Goal: Information Seeking & Learning: Check status

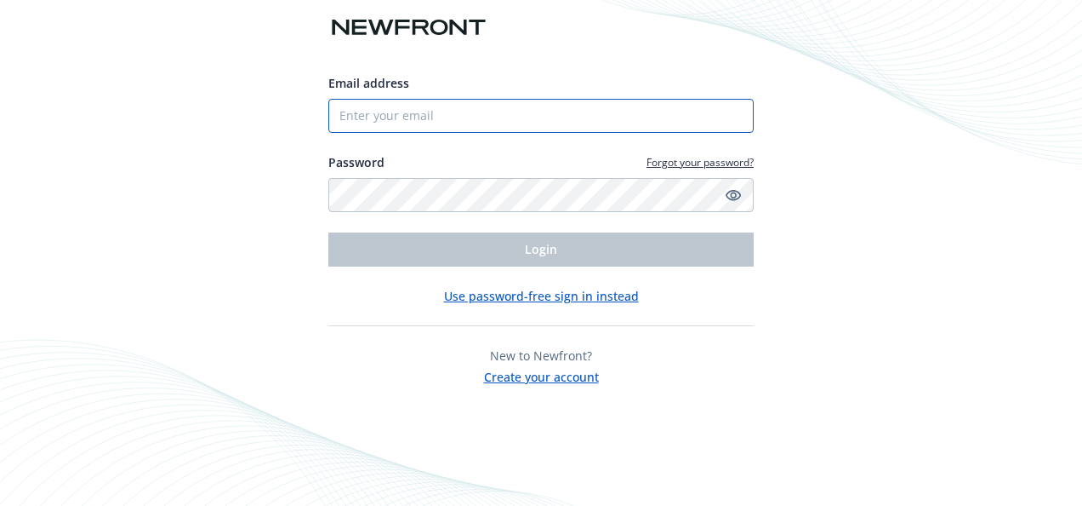
click at [426, 120] on input "Email address" at bounding box center [541, 116] width 426 height 34
type input "[EMAIL_ADDRESS][DOMAIN_NAME]"
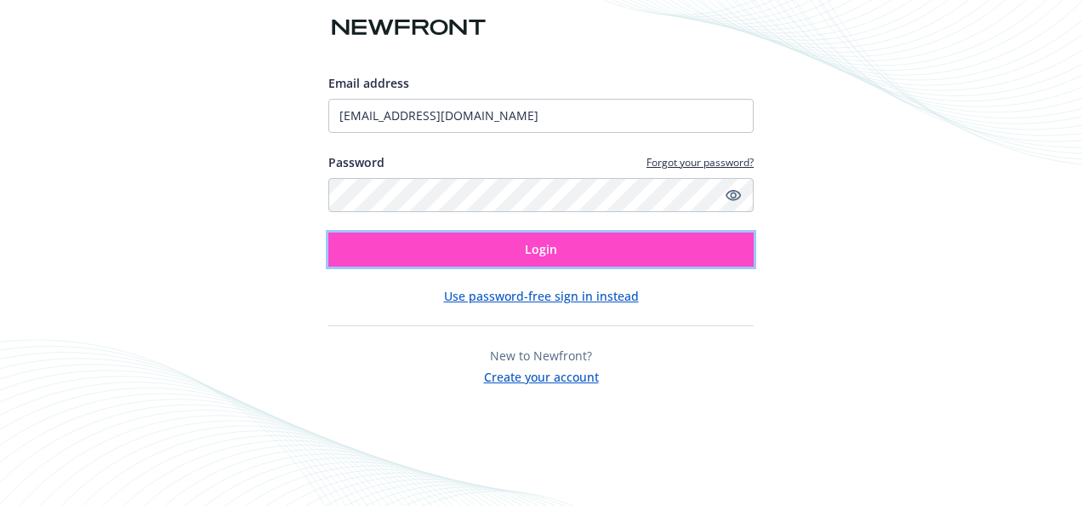
click at [462, 250] on button "Login" at bounding box center [541, 249] width 426 height 34
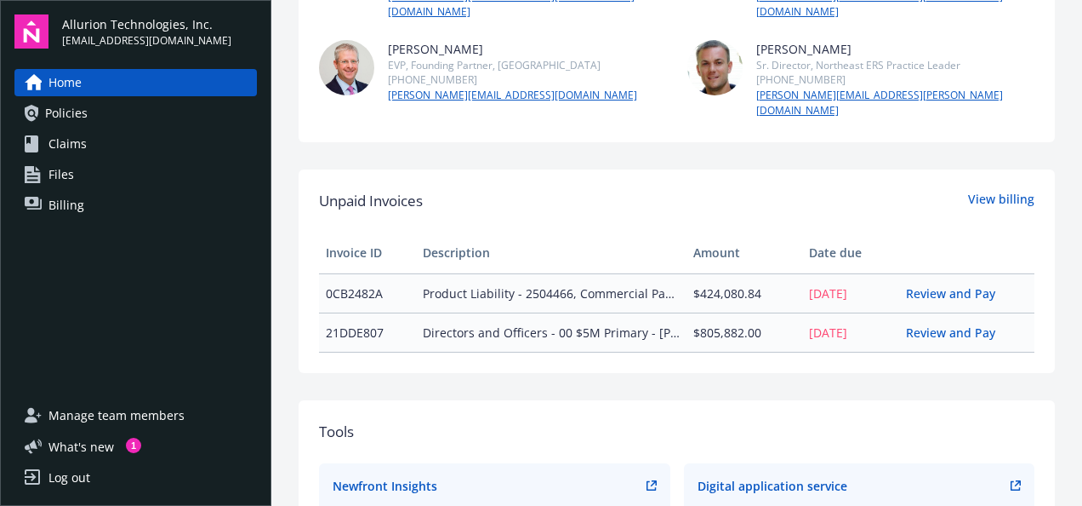
scroll to position [403, 0]
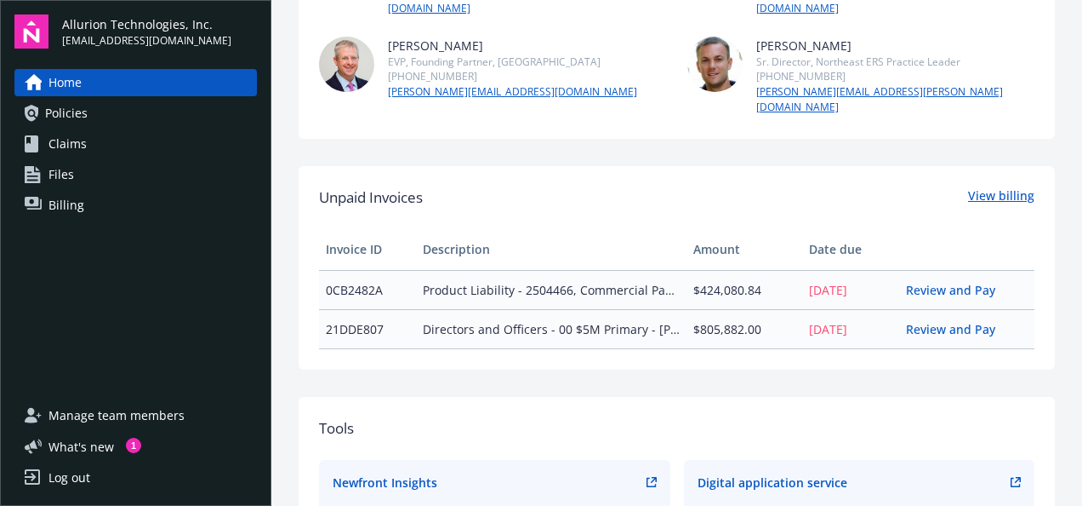
click at [993, 186] on link "View billing" at bounding box center [1001, 197] width 66 height 22
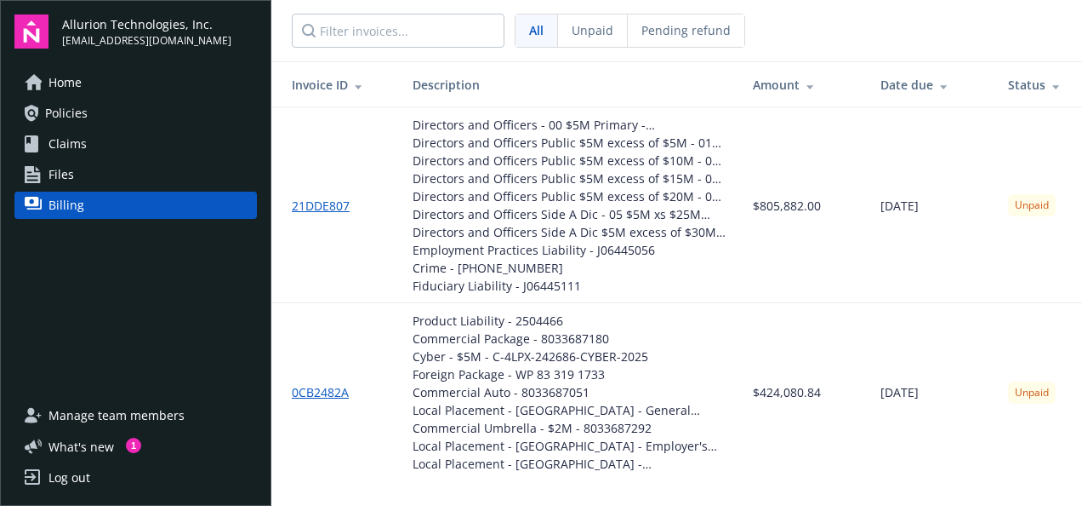
click at [669, 38] on span "Pending refund" at bounding box center [686, 30] width 89 height 18
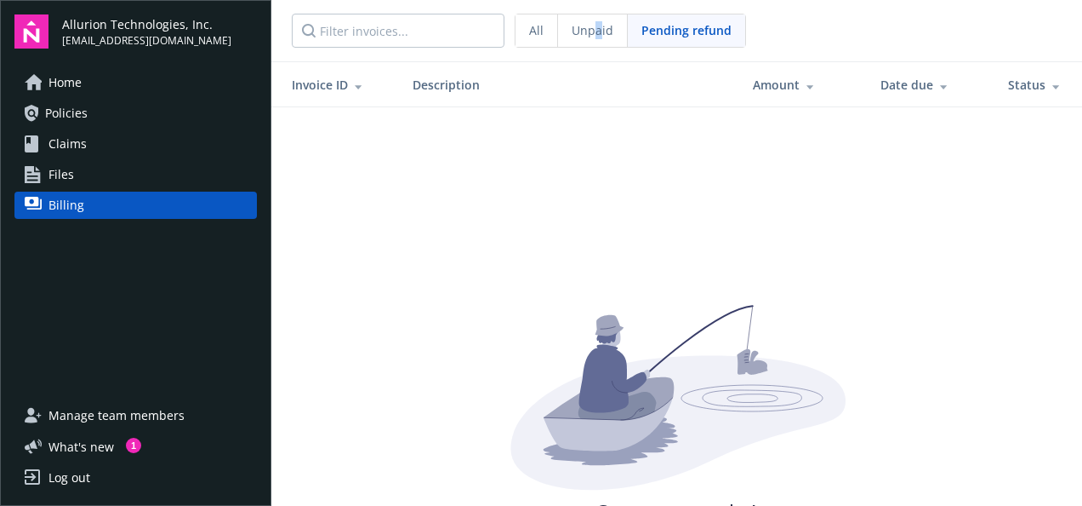
click at [596, 39] on div "Unpaid" at bounding box center [593, 30] width 70 height 32
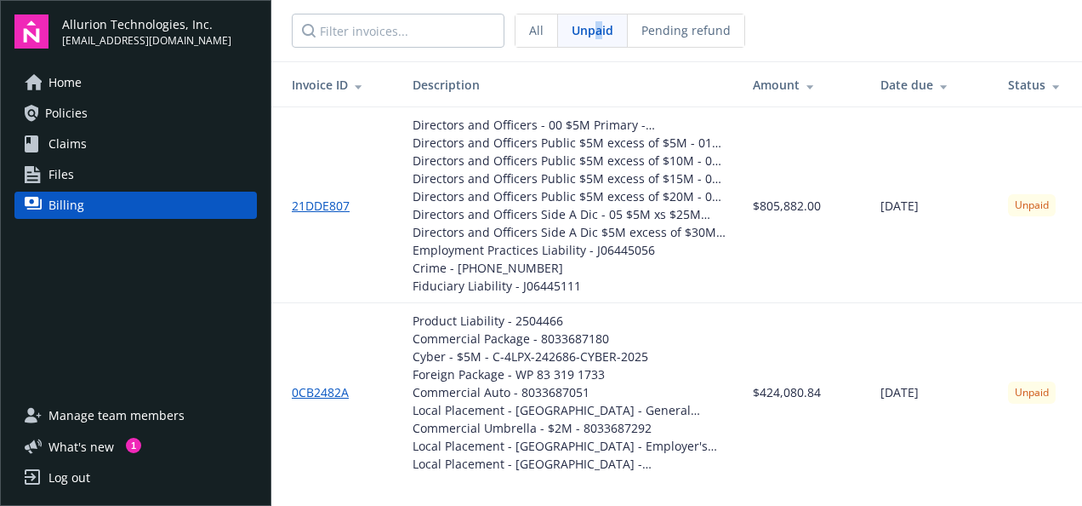
click at [590, 39] on div "Unpaid" at bounding box center [593, 30] width 70 height 32
click at [545, 39] on div "All" at bounding box center [537, 30] width 43 height 32
